Goal: Transaction & Acquisition: Purchase product/service

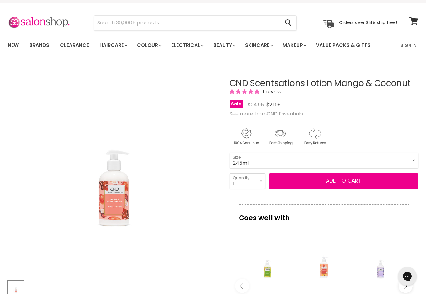
click at [112, 170] on img "CND Scentsations Lotion Mango & Coconut image. Click or Scroll to Zoom." at bounding box center [114, 133] width 212 height 141
click at [412, 163] on select "245ml 975ml" at bounding box center [324, 161] width 189 height 16
click at [406, 156] on select "245ml 975ml" at bounding box center [324, 161] width 189 height 16
select select "245ml"
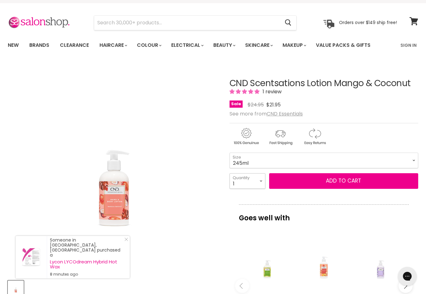
click at [261, 180] on select "1 2 3 4 5 6 7 8 9 10+" at bounding box center [248, 181] width 36 height 16
select select "2"
type input "2"
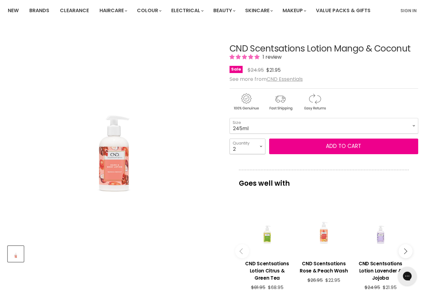
scroll to position [37, 0]
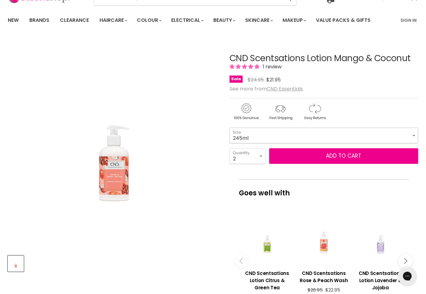
click at [407, 131] on select "245ml 975ml" at bounding box center [324, 136] width 189 height 16
click at [413, 131] on select "245ml 975ml" at bounding box center [324, 136] width 189 height 16
select select "245ml"
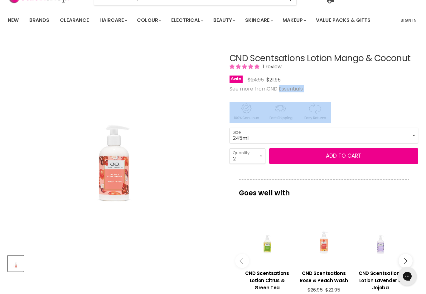
click at [400, 61] on h1 "CND Scentsations Lotion Mango & Coconut" at bounding box center [324, 59] width 189 height 10
copy h1 "CND Scentsations Lotion Mango & Coconut"
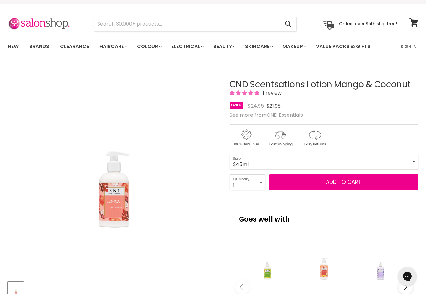
scroll to position [8, 0]
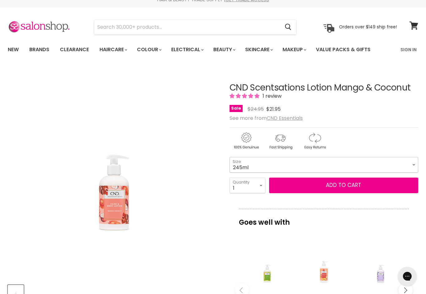
click at [414, 160] on select "245ml 975ml" at bounding box center [324, 165] width 189 height 16
click at [402, 162] on select "245ml 975ml" at bounding box center [324, 165] width 189 height 16
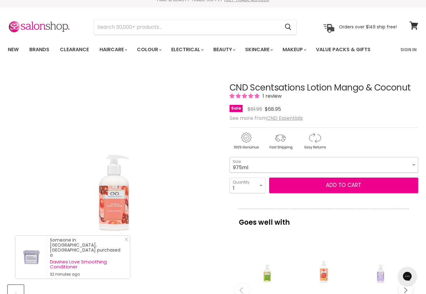
select select "245ml"
click at [261, 188] on select "1 2 3 4 5 6 7 8 9 10+" at bounding box center [248, 186] width 36 height 16
select select "2"
type input "2"
click at [323, 186] on button "Add to cart" at bounding box center [343, 186] width 149 height 16
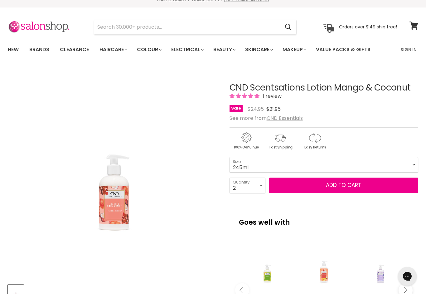
click at [310, 183] on button "Add to cart" at bounding box center [343, 186] width 149 height 16
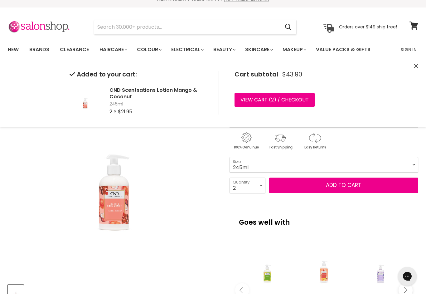
click at [352, 183] on button "Add to cart" at bounding box center [343, 186] width 149 height 16
click at [269, 101] on link "View cart ( 4 ) / Checkout" at bounding box center [275, 100] width 81 height 14
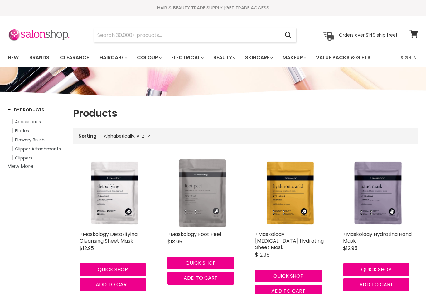
select select "title-ascending"
type input "CND Scentsations Lotion Mango & Coconut"
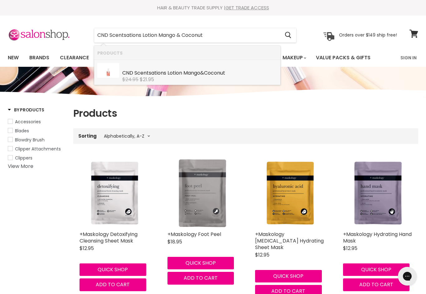
click at [177, 75] on b "Lotion" at bounding box center [175, 72] width 15 height 7
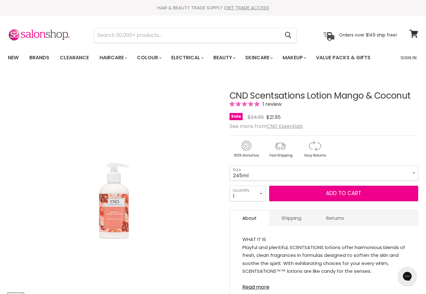
select select "2"
type input "2"
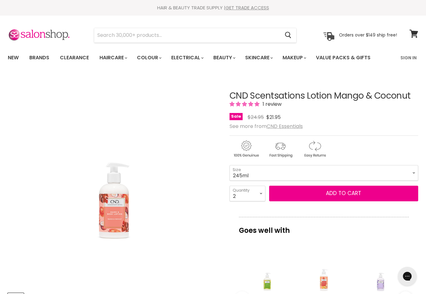
click at [344, 197] on span "Add to cart" at bounding box center [343, 192] width 35 height 7
click at [335, 193] on span "Add to cart" at bounding box center [343, 192] width 35 height 7
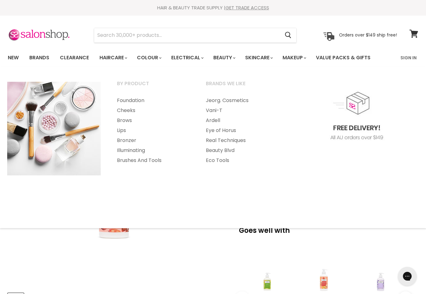
click at [134, 100] on link "Foundation" at bounding box center [153, 100] width 88 height 10
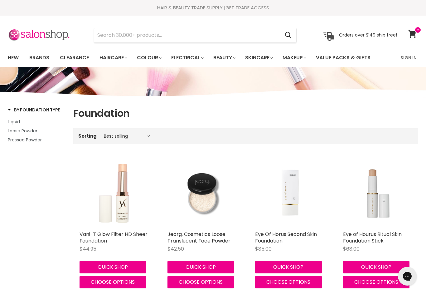
click at [362, 60] on link "Value Packs & Gifts" at bounding box center [343, 57] width 64 height 13
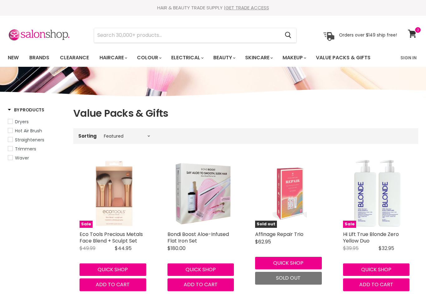
select select "manual"
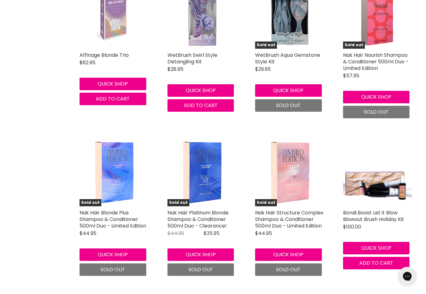
scroll to position [1580, 0]
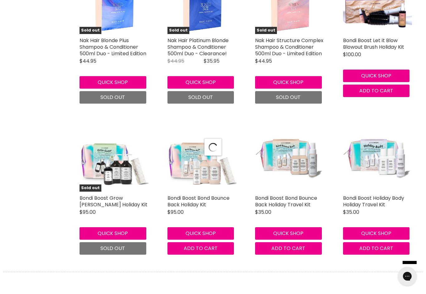
select select "manual"
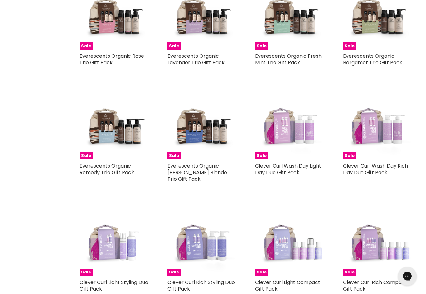
scroll to position [3392, 0]
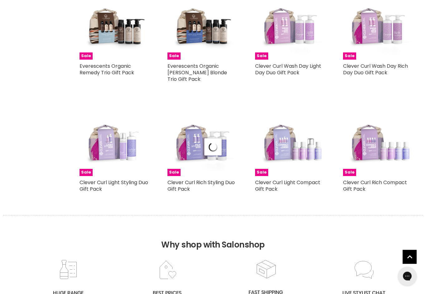
select select "manual"
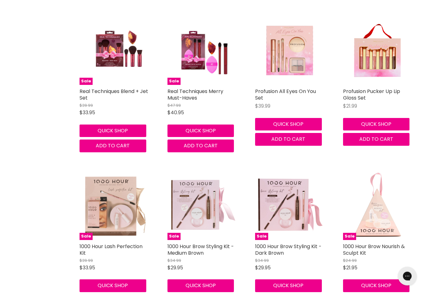
scroll to position [4144, 0]
click at [191, 243] on link "1000 Hour Brow Styling Kit - Medium Brown" at bounding box center [201, 250] width 66 height 14
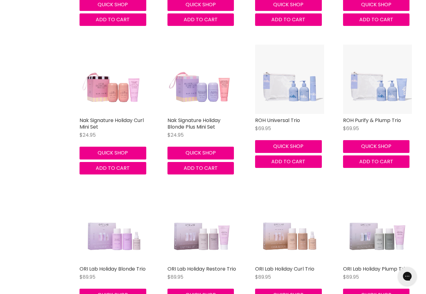
scroll to position [5184, 0]
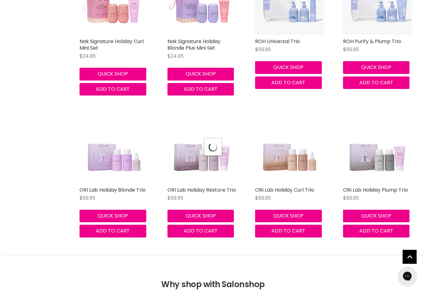
select select "manual"
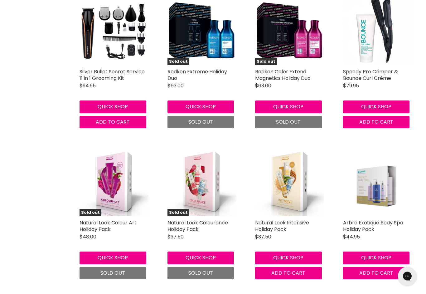
scroll to position [1246, 0]
click at [277, 219] on link "Natural Look Intensive Holiday Pack" at bounding box center [282, 226] width 54 height 14
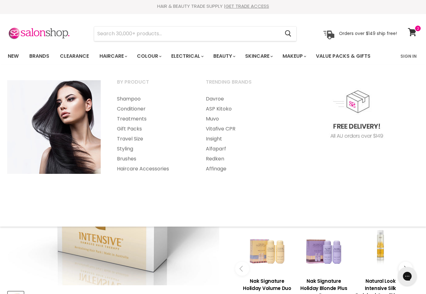
click at [218, 159] on link "Redken" at bounding box center [242, 159] width 88 height 10
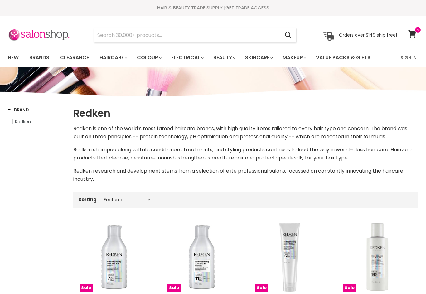
select select "manual"
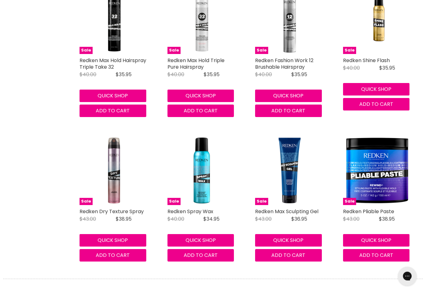
scroll to position [1794, 0]
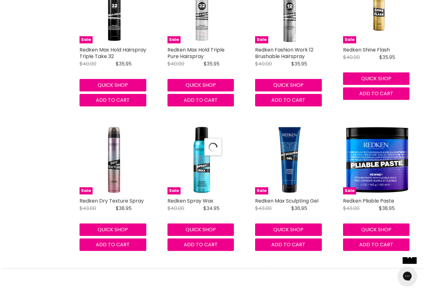
select select "manual"
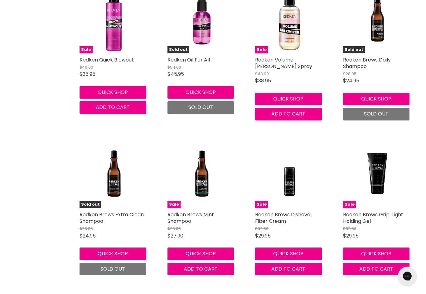
scroll to position [2245, 0]
click at [275, 211] on link "Redken Brews Dishevel Fiber Cream" at bounding box center [283, 218] width 56 height 14
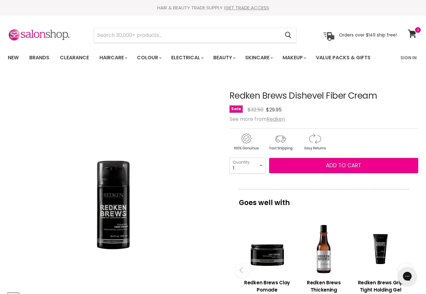
click at [411, 36] on icon at bounding box center [412, 34] width 8 height 8
